Goal: Navigation & Orientation: Understand site structure

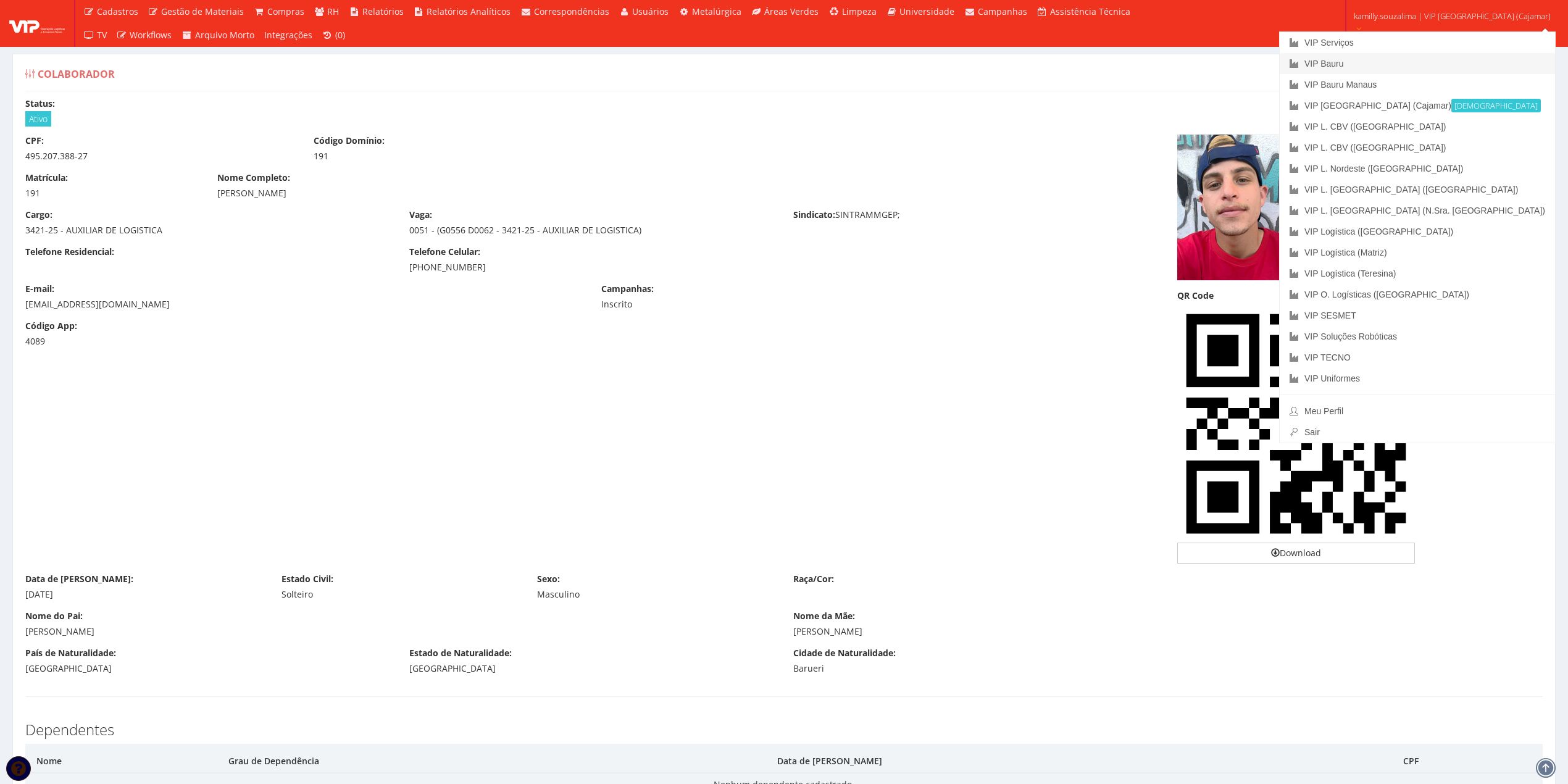
click at [1435, 61] on link "VIP Bauru" at bounding box center [1417, 63] width 275 height 21
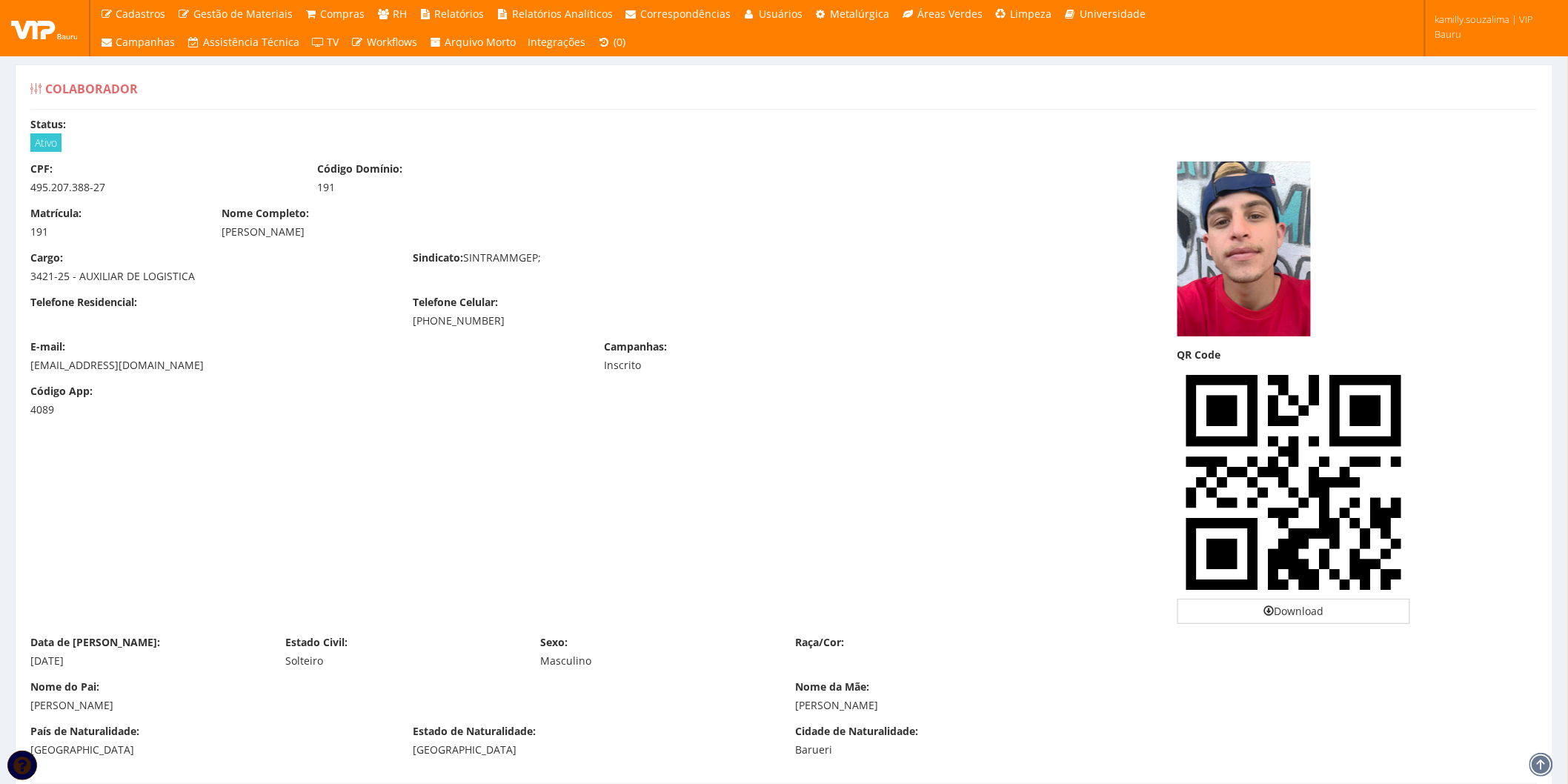
click at [1485, 19] on span "kamilly.souzalima | VIP Bauru" at bounding box center [1491, 26] width 114 height 30
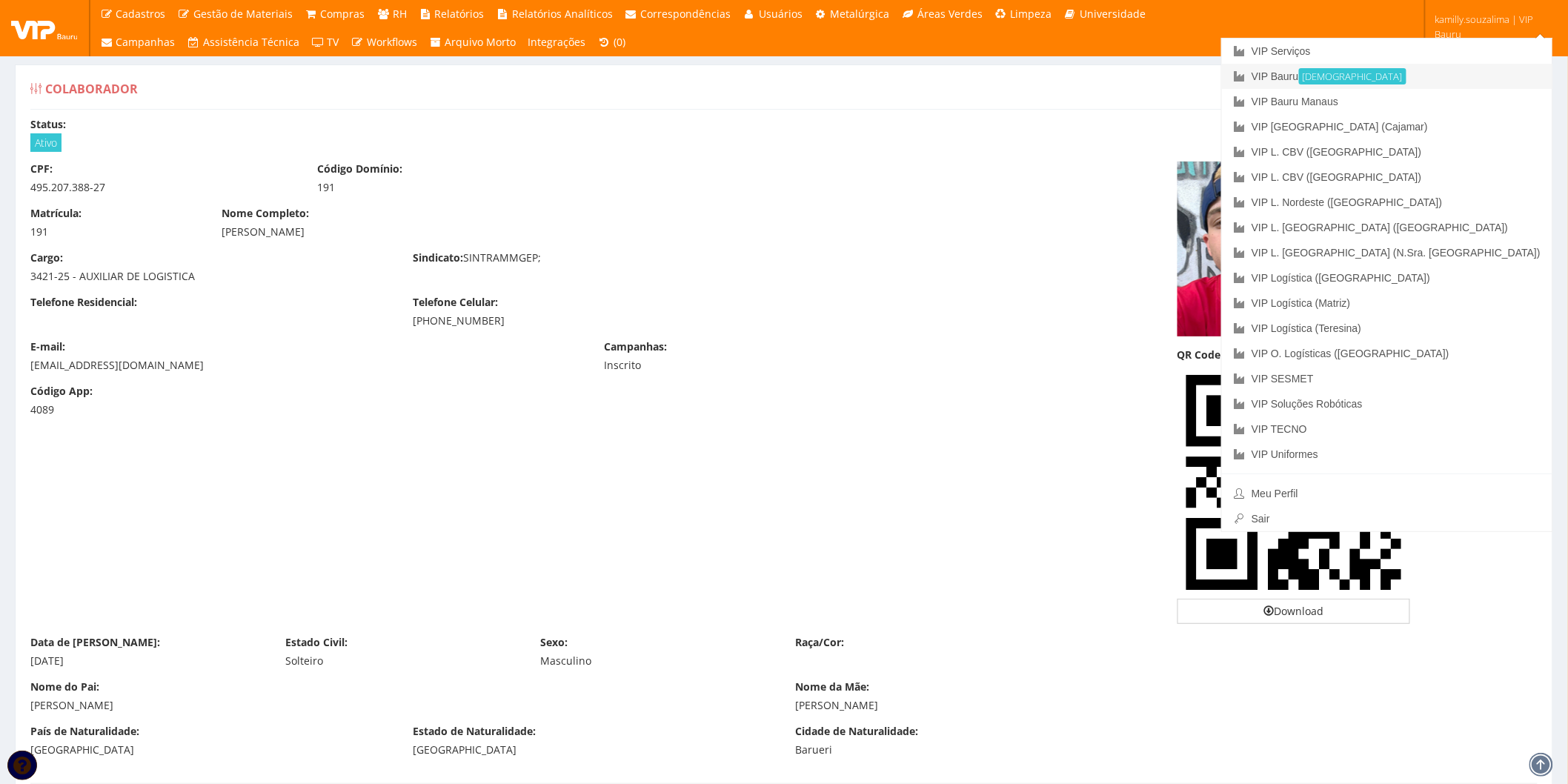
click at [1417, 78] on link "VIP Bauru Ativa" at bounding box center [1387, 76] width 330 height 26
